Goal: Task Accomplishment & Management: Manage account settings

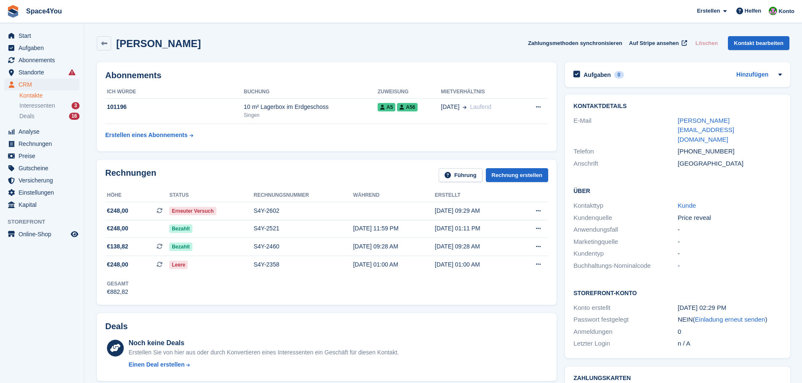
scroll to position [315, 0]
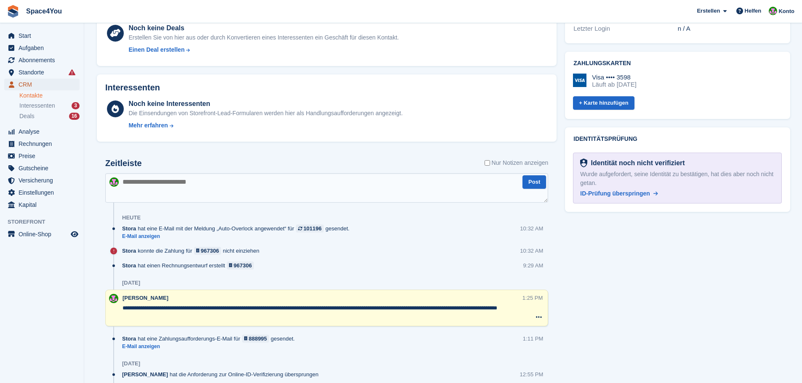
click at [42, 84] on span "CRM" at bounding box center [44, 85] width 51 height 12
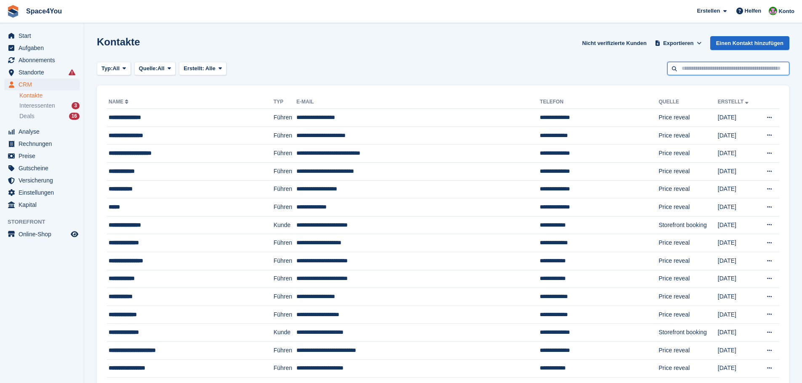
click at [698, 68] on input "text" at bounding box center [728, 69] width 122 height 14
type input "***"
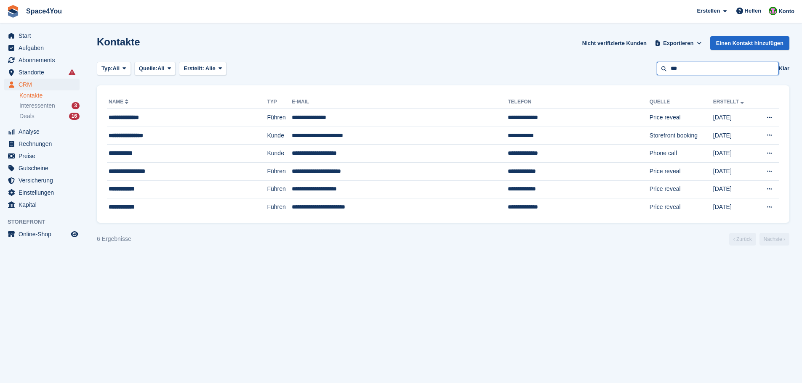
click at [693, 74] on input "***" at bounding box center [718, 69] width 122 height 14
type input "****"
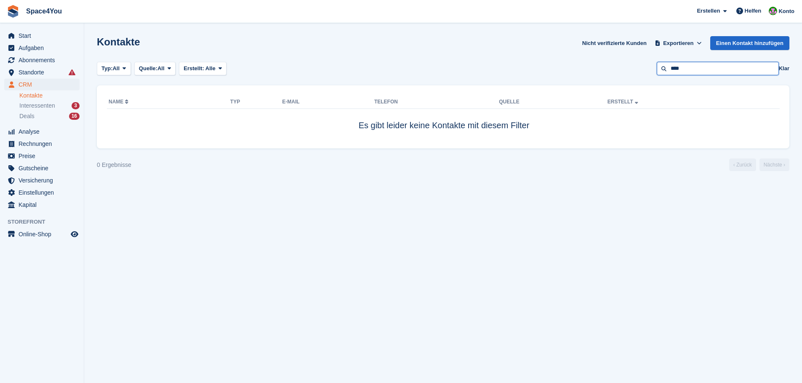
click at [693, 74] on input "****" at bounding box center [718, 69] width 122 height 14
type input "***"
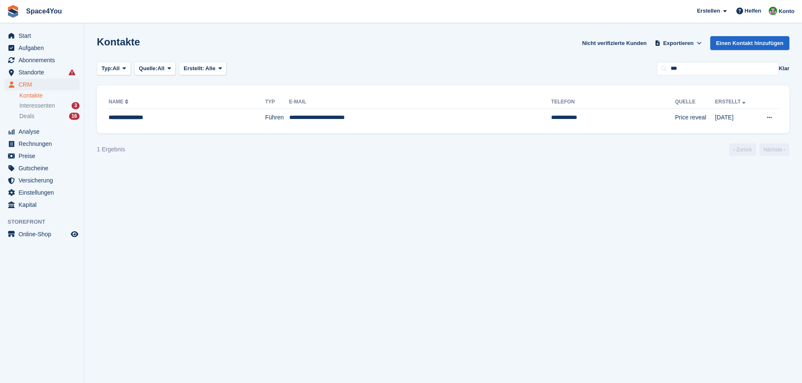
click at [253, 280] on section "Kontakte Nicht verifizierte Kunden Exportieren Exportieren Kontakte Exportieren…" at bounding box center [443, 191] width 718 height 383
click at [48, 103] on span "Interessenten" at bounding box center [37, 106] width 36 height 8
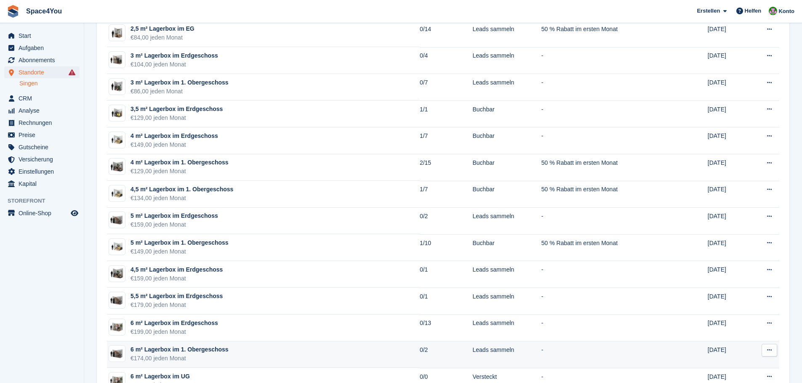
scroll to position [295, 0]
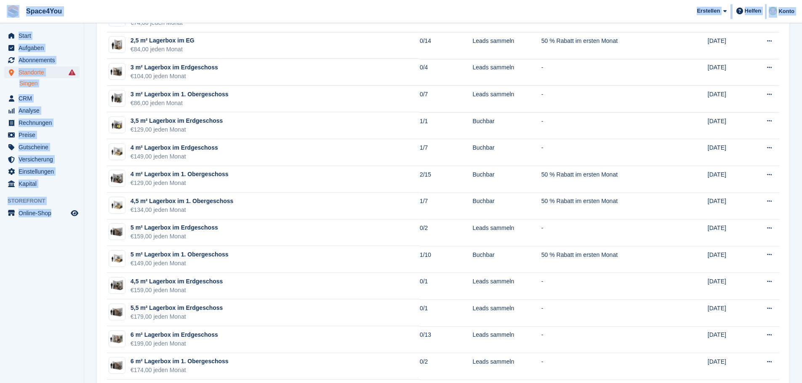
drag, startPoint x: 64, startPoint y: 235, endPoint x: 11, endPoint y: 13, distance: 228.3
click at [27, 296] on aside "Start Aufgaben Abonnements Abonnements Abonnements Preiserhöhungen NEU Preiserh…" at bounding box center [42, 193] width 84 height 341
drag, startPoint x: 69, startPoint y: 227, endPoint x: 0, endPoint y: 16, distance: 221.8
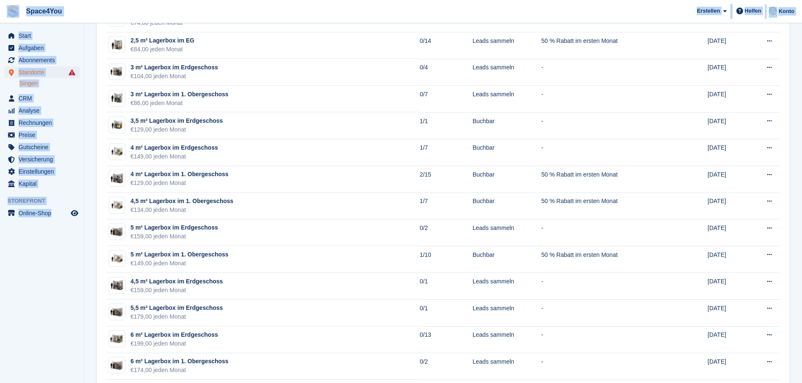
click at [11, 259] on aside "Start Aufgaben Abonnements Abonnements Abonnements Preiserhöhungen NEU Preiserh…" at bounding box center [42, 193] width 84 height 341
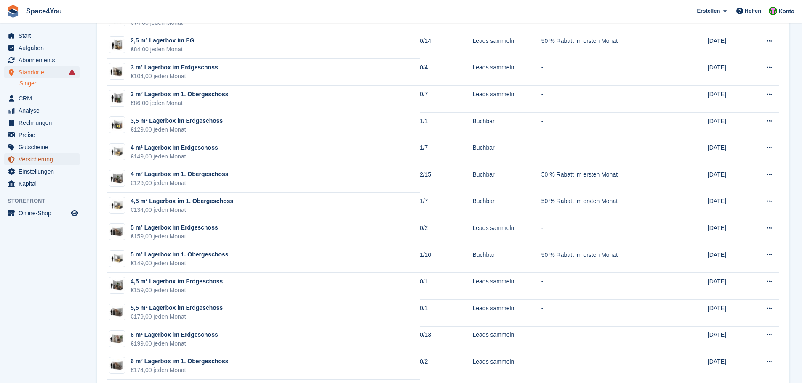
click at [46, 163] on span "Versicherung" at bounding box center [44, 160] width 51 height 12
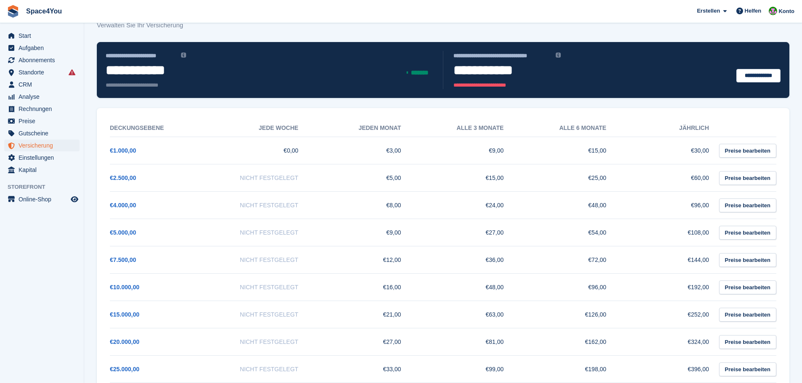
scroll to position [42, 0]
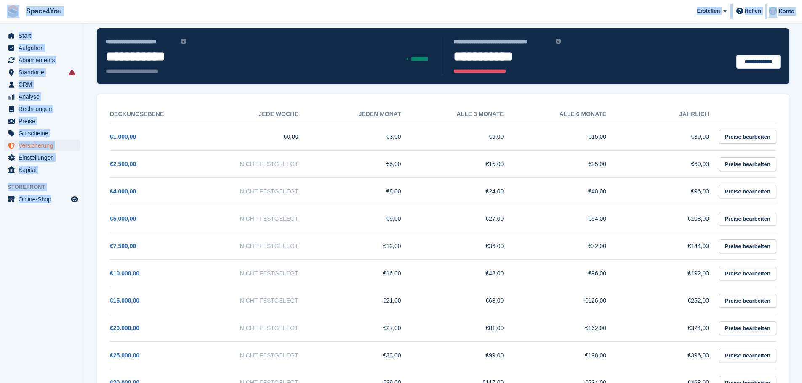
drag, startPoint x: 76, startPoint y: 218, endPoint x: 10, endPoint y: 6, distance: 221.8
click at [10, 6] on div "Space4You [GEOGRAPHIC_DATA] Abonnement Rechnung Kontakt Deal [GEOGRAPHIC_DATA] …" at bounding box center [401, 229] width 802 height 542
click at [52, 242] on aside "Start Aufgaben Abonnements Abonnements Abonnements Preiserhöhungen NEU Preiserh…" at bounding box center [42, 193] width 84 height 341
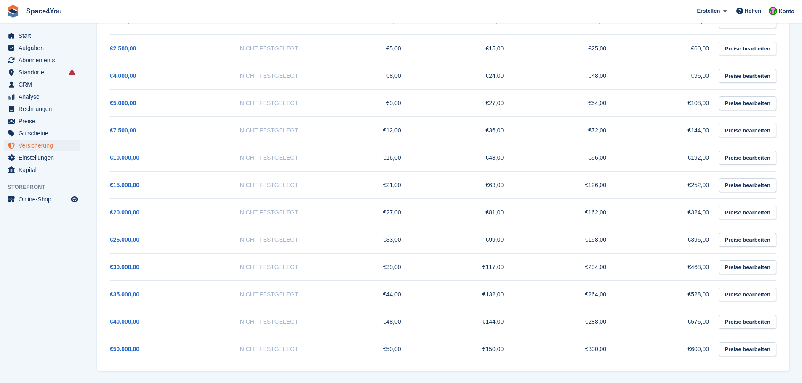
scroll to position [159, 0]
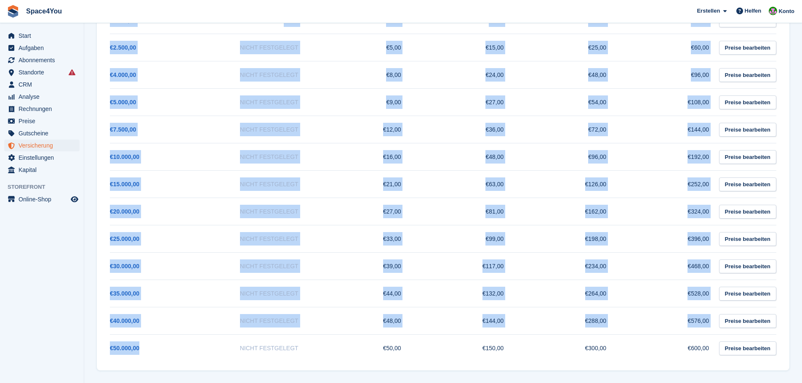
drag, startPoint x: 159, startPoint y: 355, endPoint x: 104, endPoint y: 346, distance: 55.1
click at [104, 346] on div "Deckungsebene Jede woche Jeden monat Alle 3 monate Alle 6 monate Jährlich €1.00…" at bounding box center [443, 174] width 680 height 389
click at [99, 363] on div "Deckungsebene Jede woche Jeden monat Alle 3 monate Alle 6 monate Jährlich €1.00…" at bounding box center [443, 174] width 692 height 393
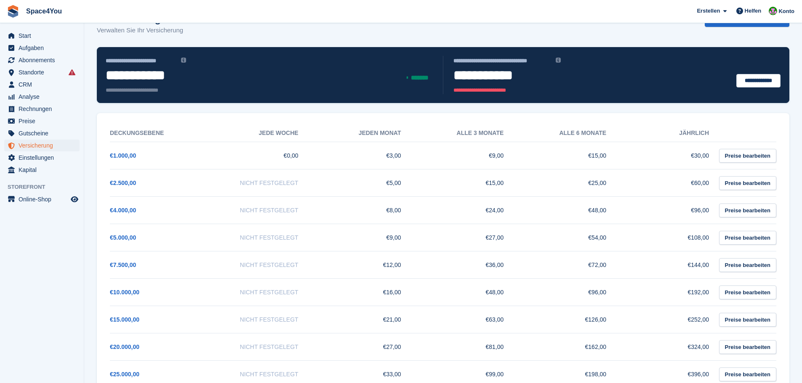
scroll to position [0, 0]
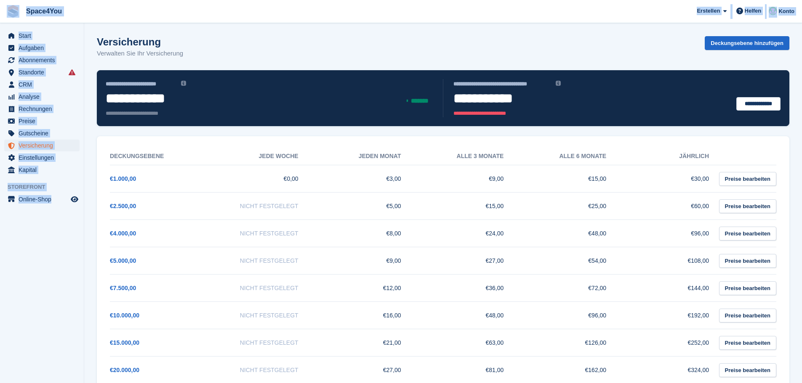
drag, startPoint x: 77, startPoint y: 218, endPoint x: 0, endPoint y: 1, distance: 230.3
click at [0, 1] on div "Space4You [GEOGRAPHIC_DATA] Abonnement Rechnung Kontakt Deal [GEOGRAPHIC_DATA] …" at bounding box center [401, 271] width 802 height 542
click at [136, 10] on span "Space4You [GEOGRAPHIC_DATA] Abonnement Rechnung Kontakt Deal [GEOGRAPHIC_DATA] …" at bounding box center [401, 11] width 802 height 23
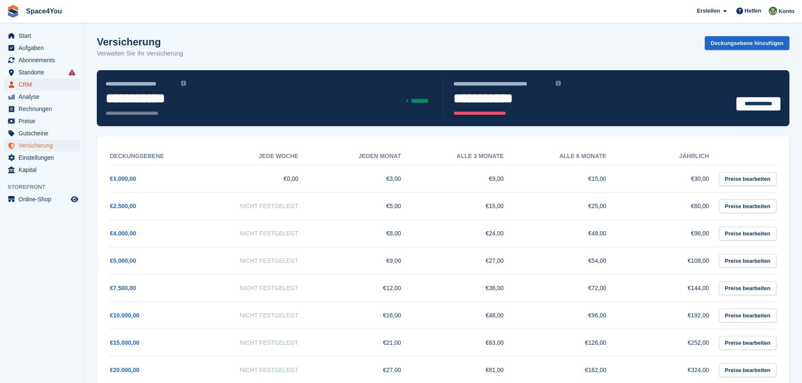
click at [42, 87] on span "CRM" at bounding box center [44, 85] width 51 height 12
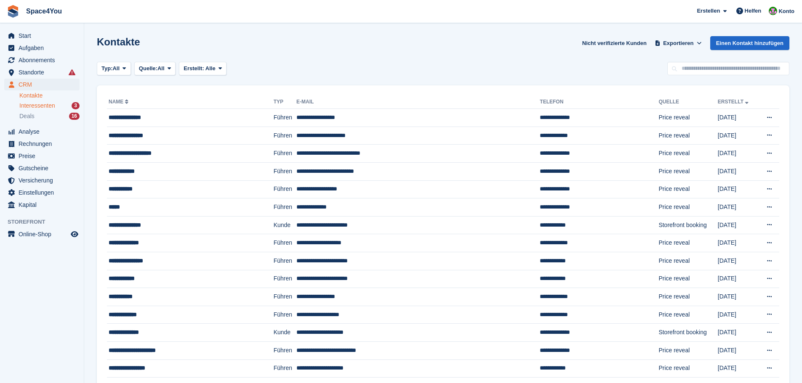
click at [48, 106] on span "Interessenten" at bounding box center [37, 106] width 36 height 8
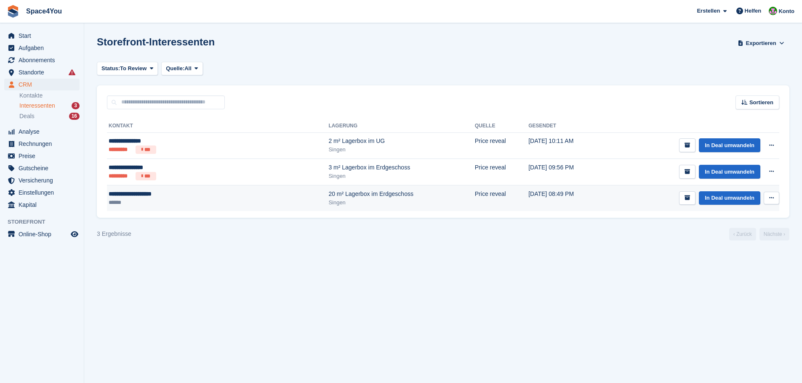
click at [768, 201] on button at bounding box center [772, 198] width 16 height 13
click at [745, 240] on p "Interessenten löschen" at bounding box center [738, 243] width 73 height 11
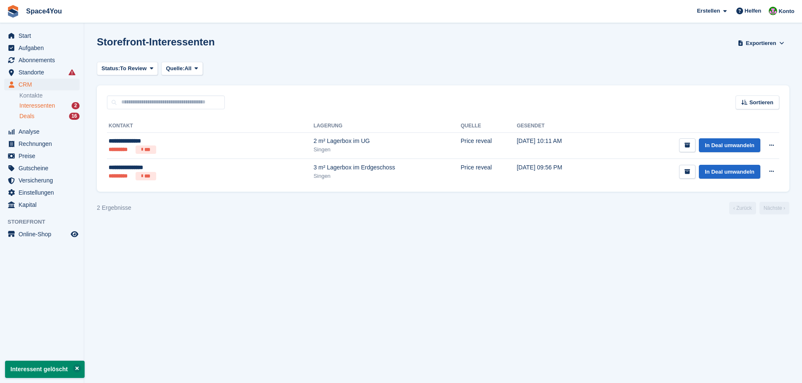
click at [40, 115] on div "Deals 16" at bounding box center [49, 116] width 60 height 8
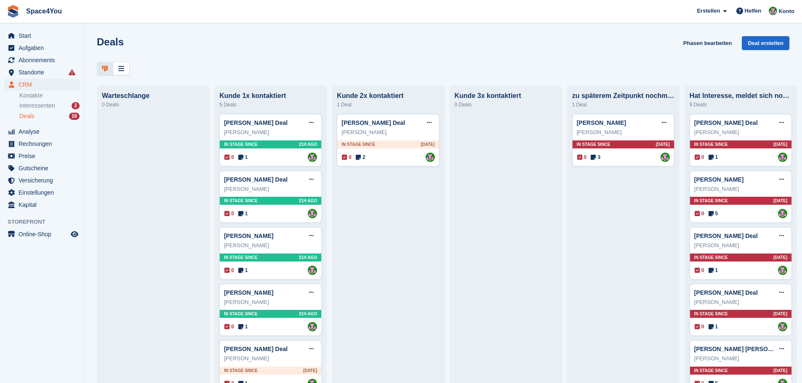
scroll to position [42, 0]
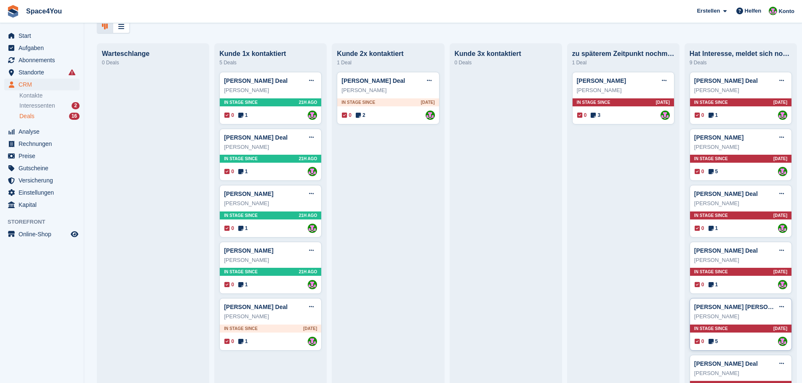
click at [755, 321] on div "[PERSON_NAME]" at bounding box center [740, 317] width 93 height 8
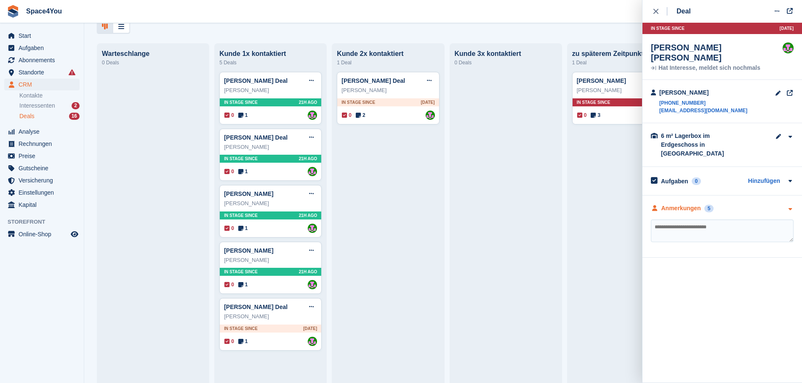
click at [780, 204] on div "Anmerkungen 5" at bounding box center [722, 208] width 143 height 9
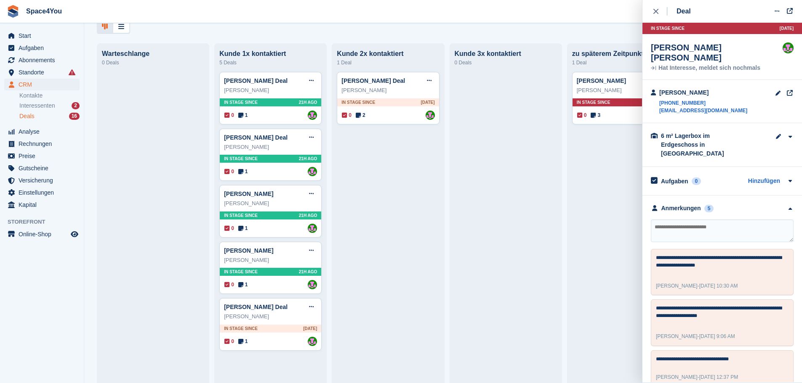
click at [753, 221] on textarea at bounding box center [722, 231] width 143 height 23
type textarea "**********"
click at [660, 16] on button "close" at bounding box center [660, 11] width 19 height 23
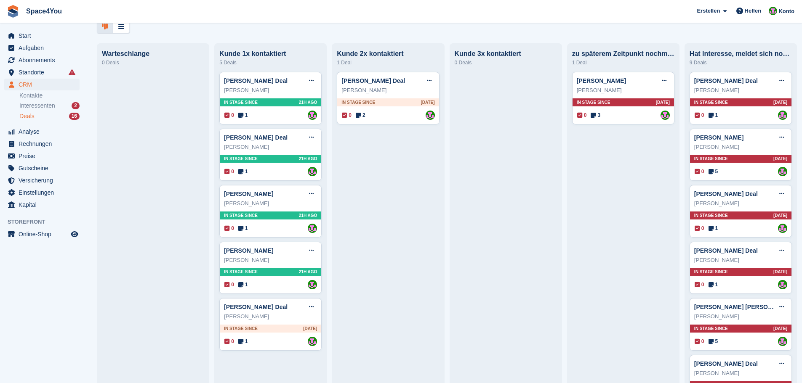
click at [408, 21] on span "Space4You [GEOGRAPHIC_DATA] Abonnement Rechnung Kontakt Deal [GEOGRAPHIC_DATA] …" at bounding box center [401, 11] width 802 height 23
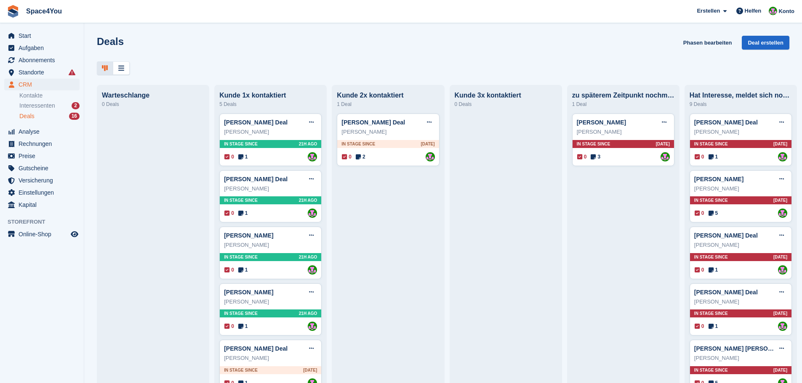
scroll to position [0, 0]
